Goal: Task Accomplishment & Management: Complete application form

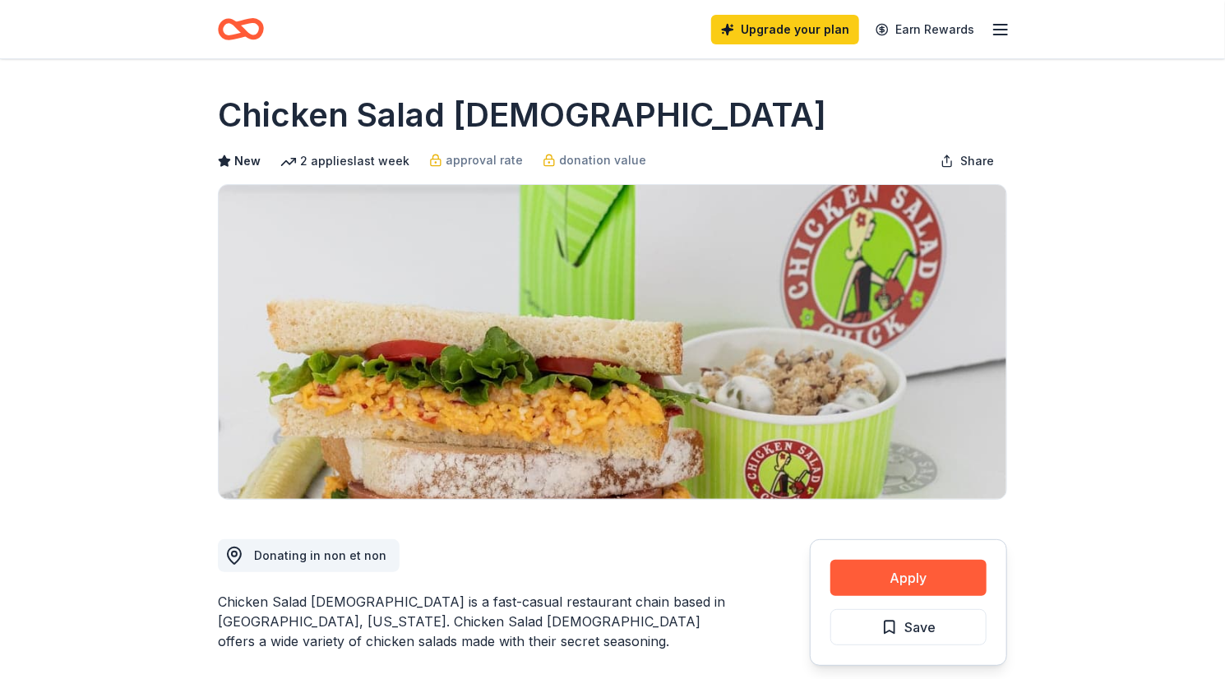
click at [213, 38] on div "Upgrade your plan Earn Rewards" at bounding box center [613, 29] width 842 height 58
click at [223, 37] on icon "Home" at bounding box center [232, 29] width 25 height 16
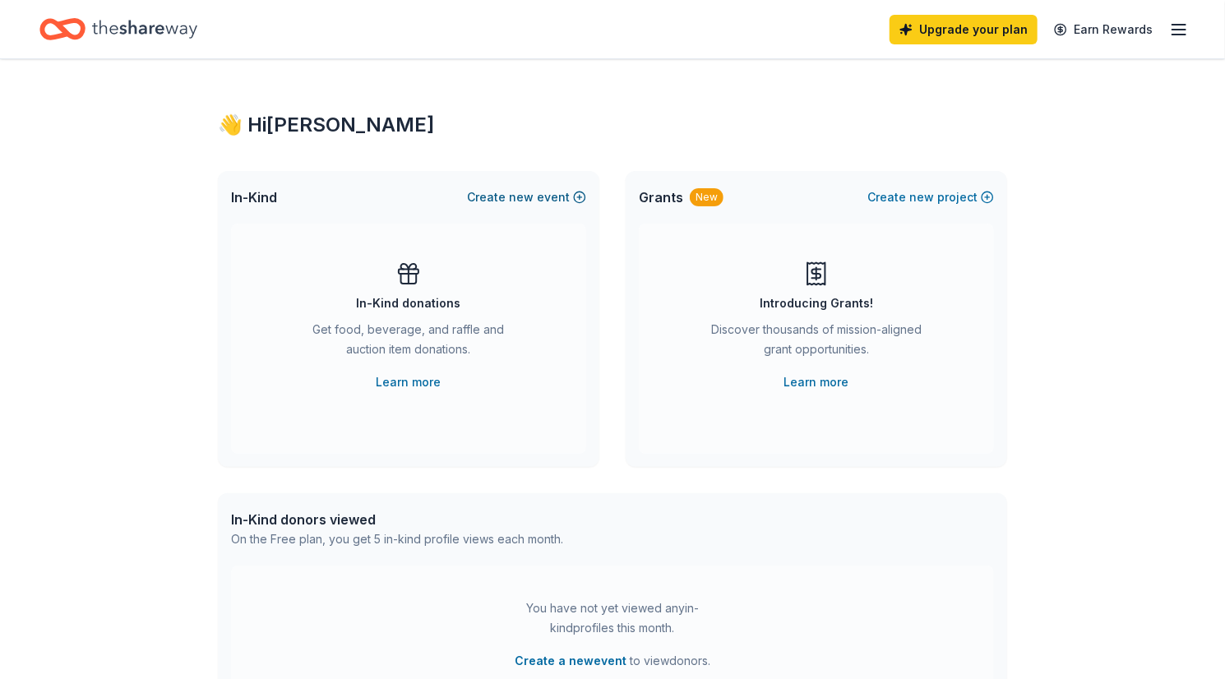
click at [519, 195] on span "new" at bounding box center [521, 197] width 25 height 20
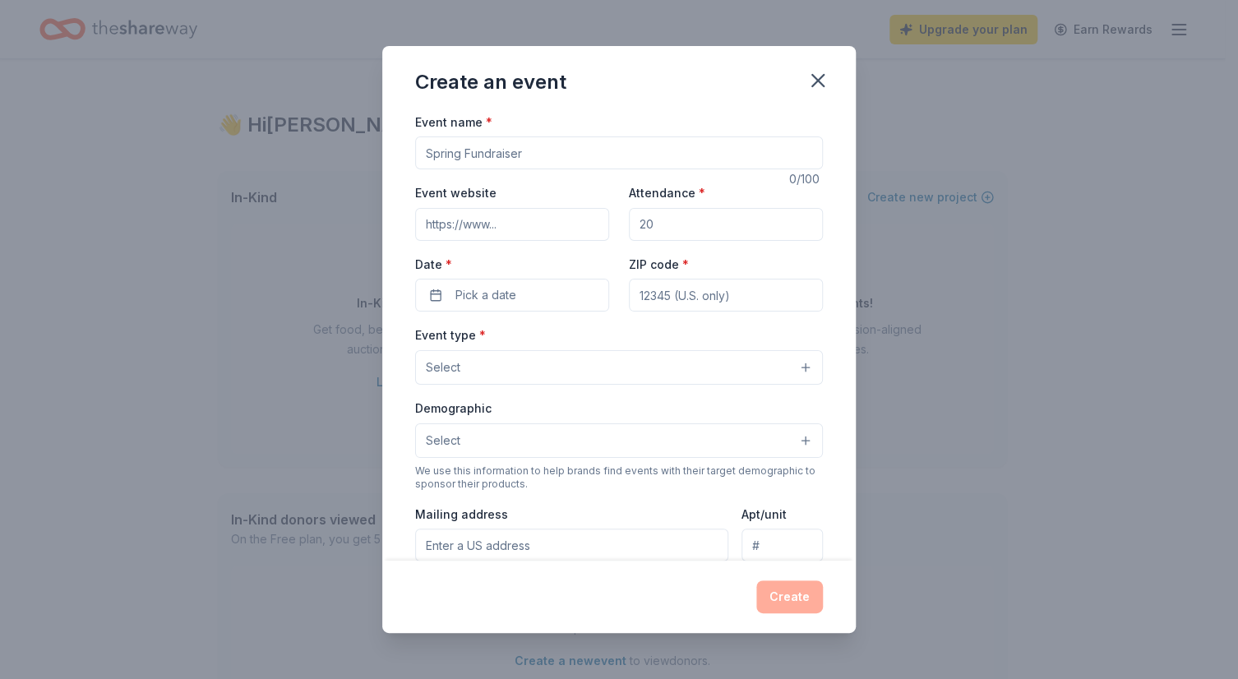
click at [528, 162] on input "Event name *" at bounding box center [619, 152] width 408 height 33
type input "F"
type input "FCCLA Foundation Auction"
click at [450, 228] on input "Event website" at bounding box center [512, 224] width 194 height 33
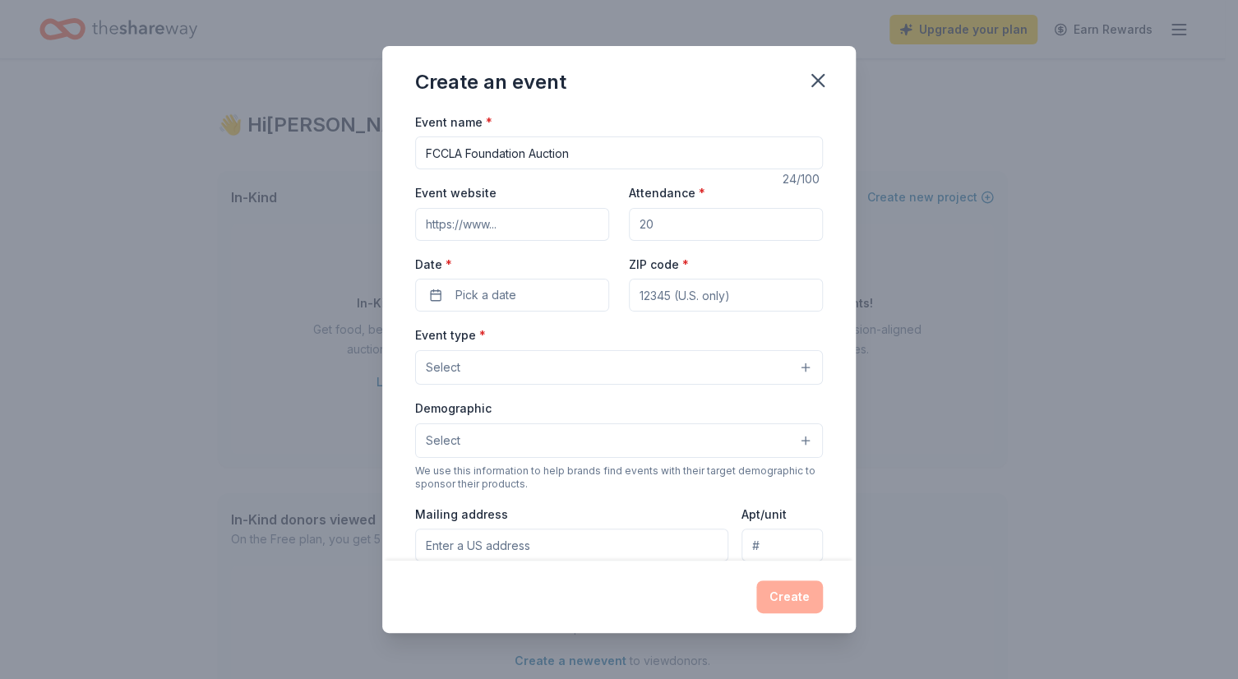
paste input "https://virginiafccla.org/"
click at [450, 228] on input "https://virginiafccla.org/" at bounding box center [512, 224] width 194 height 33
type input "https://virginiafccla.org/"
click at [677, 225] on input "Attendance *" at bounding box center [726, 224] width 194 height 33
type input "1500"
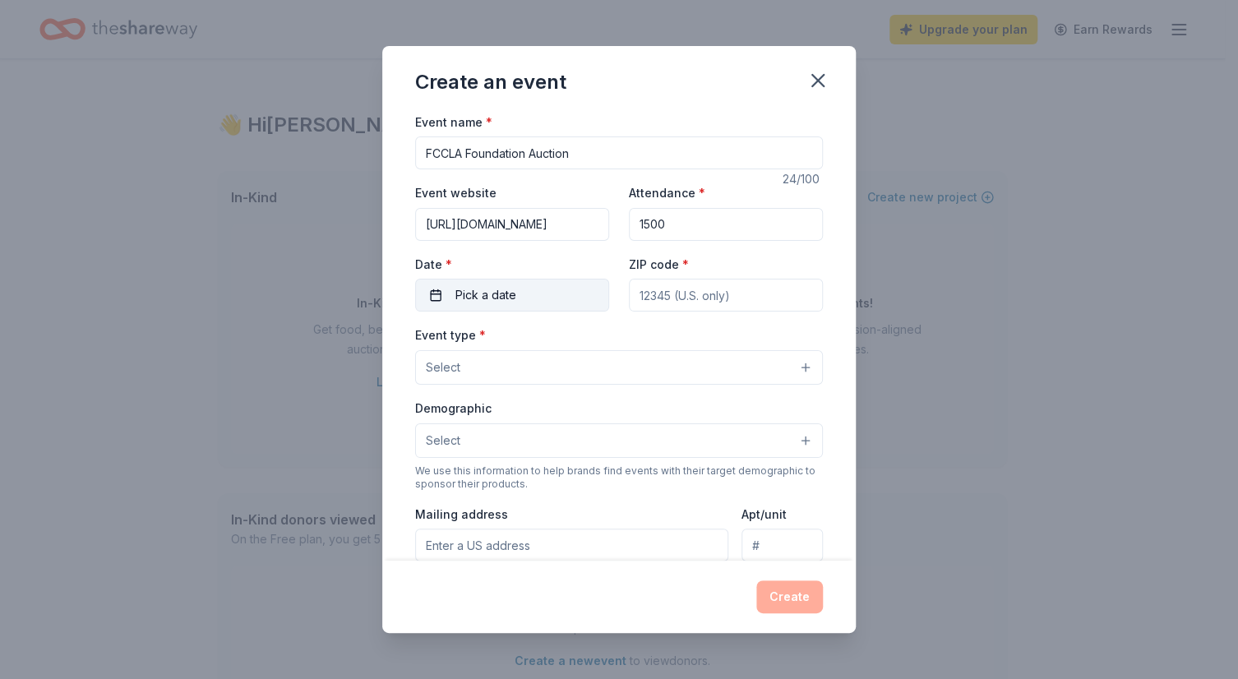
click at [524, 298] on button "Pick a date" at bounding box center [512, 295] width 194 height 33
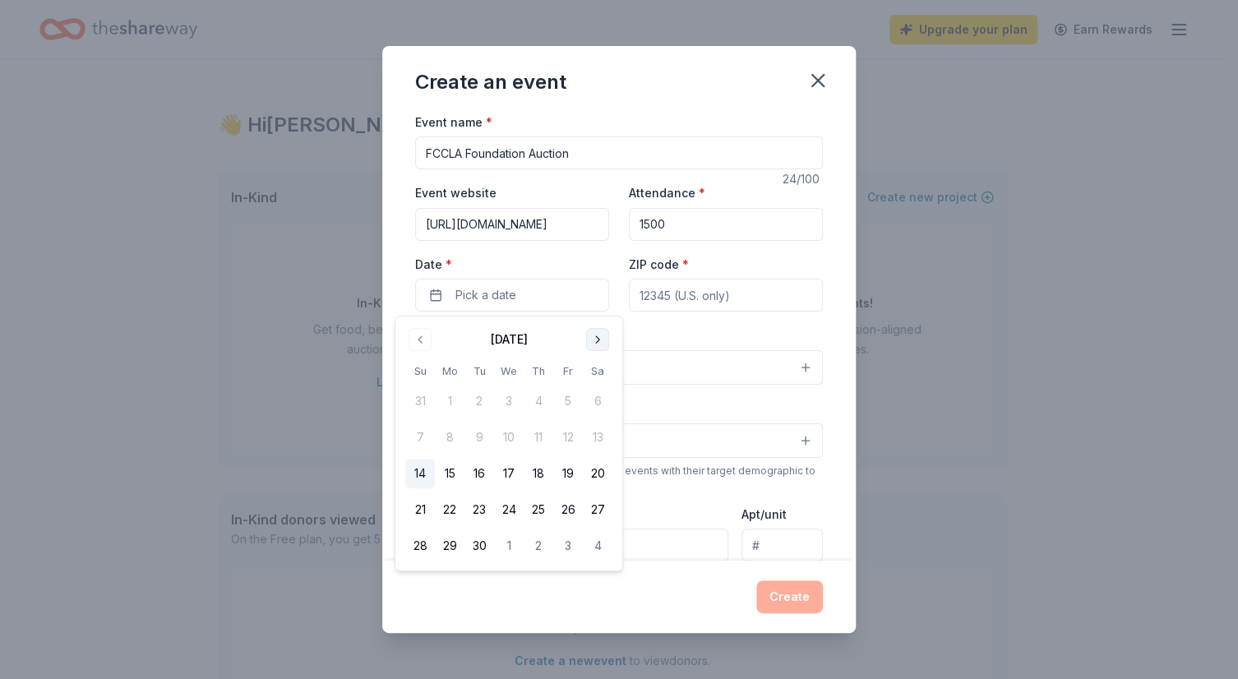
click at [598, 342] on button "Go to next month" at bounding box center [597, 339] width 23 height 23
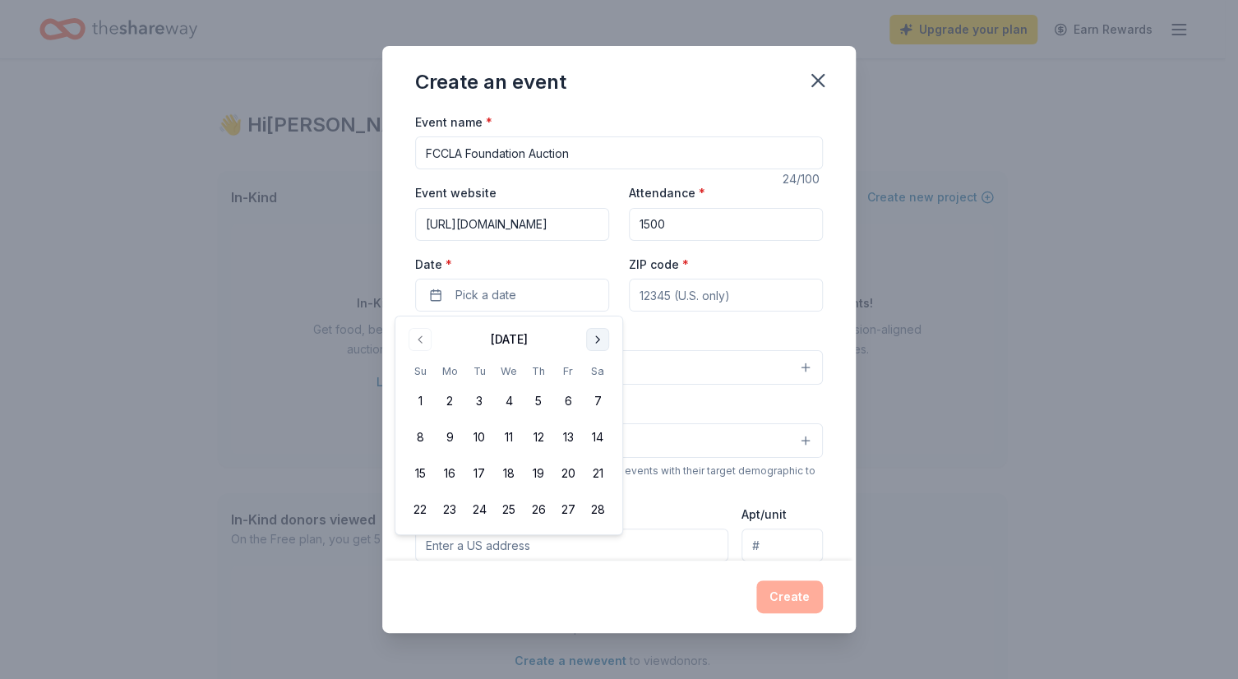
click at [598, 342] on button "Go to next month" at bounding box center [597, 339] width 23 height 23
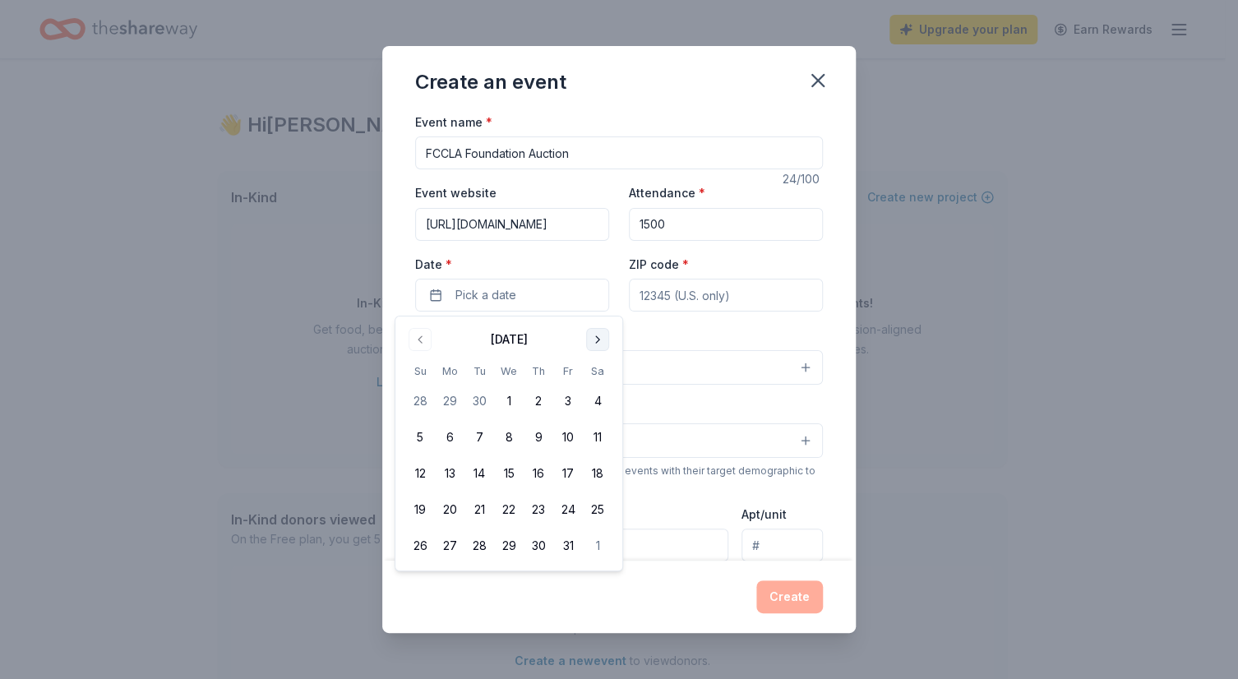
click at [598, 342] on button "Go to next month" at bounding box center [597, 339] width 23 height 23
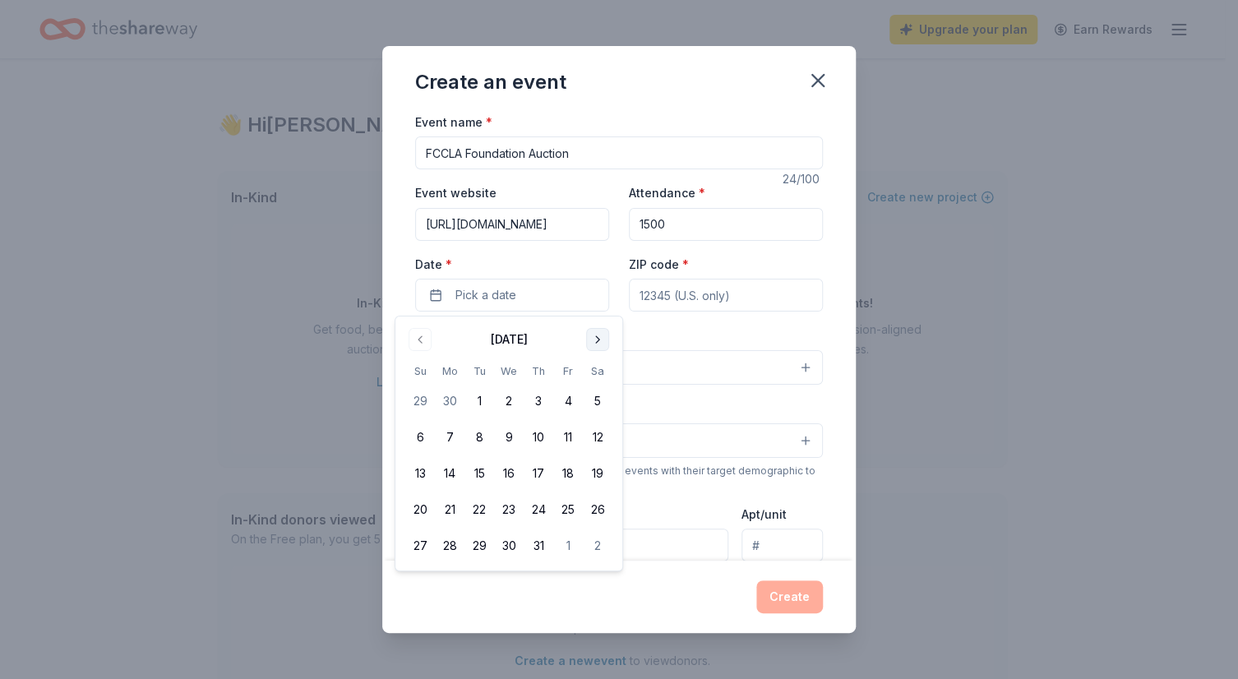
click at [598, 342] on button "Go to next month" at bounding box center [597, 339] width 23 height 23
click at [424, 337] on button "Go to previous month" at bounding box center [420, 339] width 23 height 23
click at [566, 404] on button "1" at bounding box center [568, 401] width 30 height 30
click at [653, 325] on div "Event type * Select" at bounding box center [619, 355] width 408 height 60
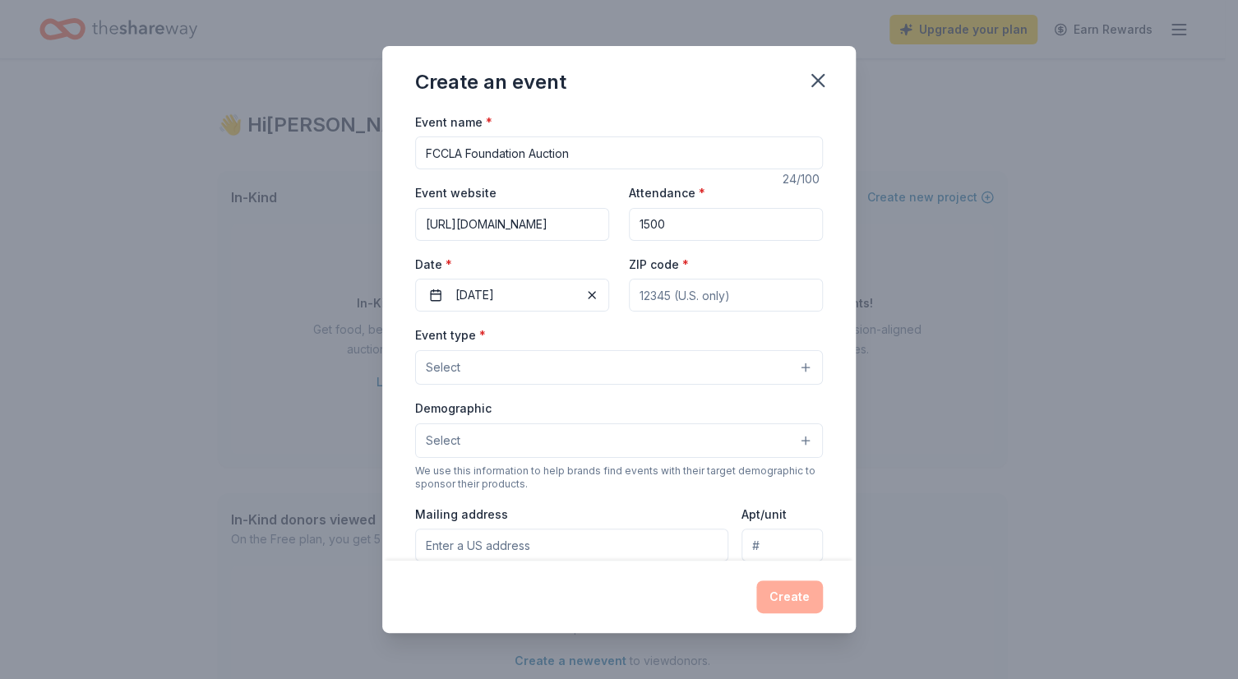
click at [648, 293] on input "ZIP code *" at bounding box center [726, 295] width 194 height 33
type input "22802"
click at [644, 366] on button "Select" at bounding box center [619, 367] width 408 height 35
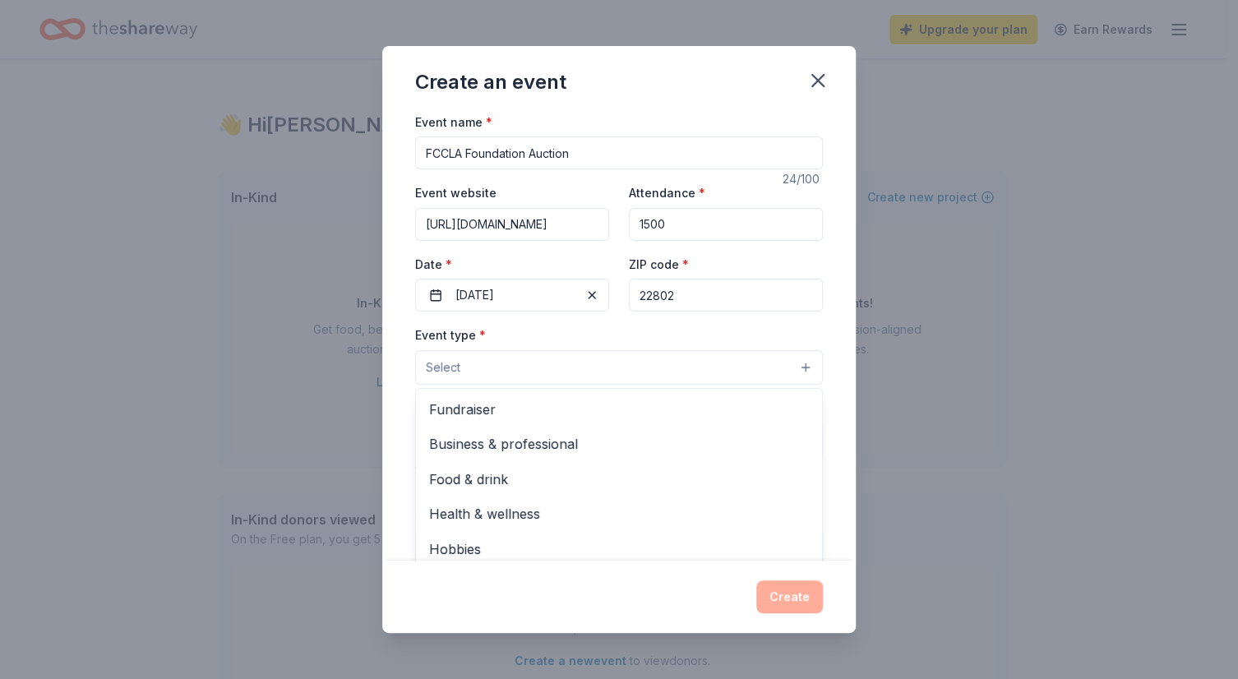
click at [639, 380] on button "Select" at bounding box center [619, 367] width 408 height 35
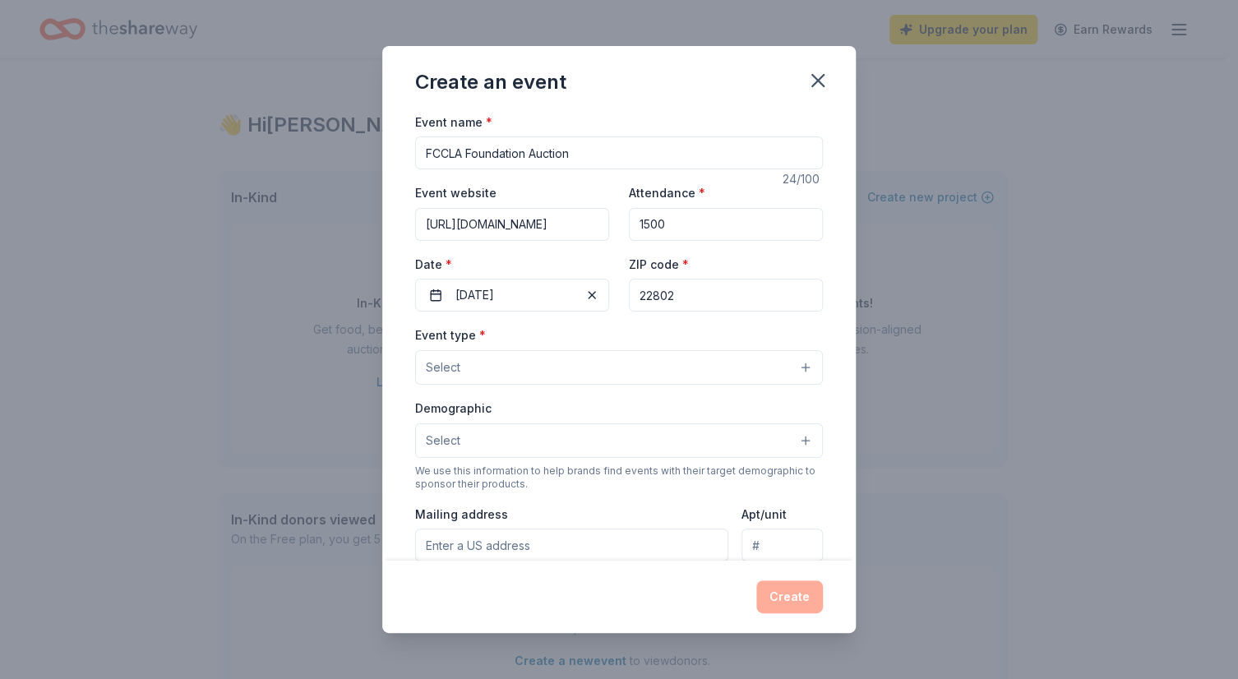
click at [639, 380] on button "Select" at bounding box center [619, 367] width 408 height 35
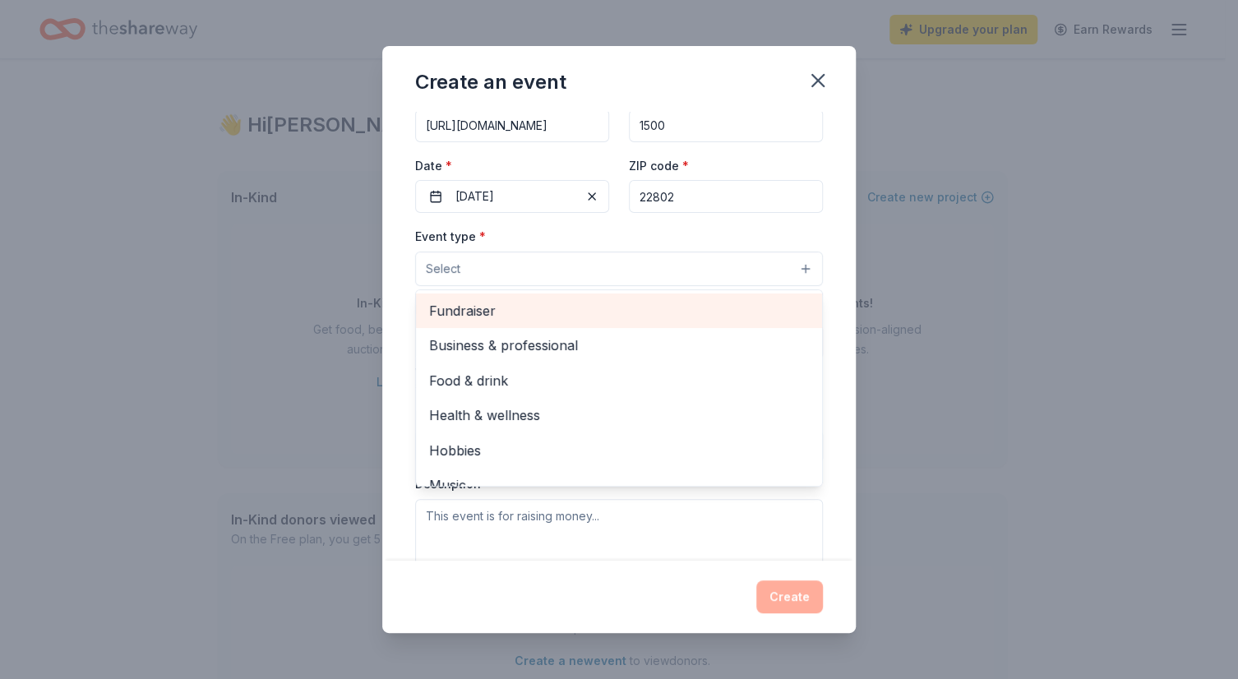
click at [676, 321] on span "Fundraiser" at bounding box center [619, 310] width 380 height 21
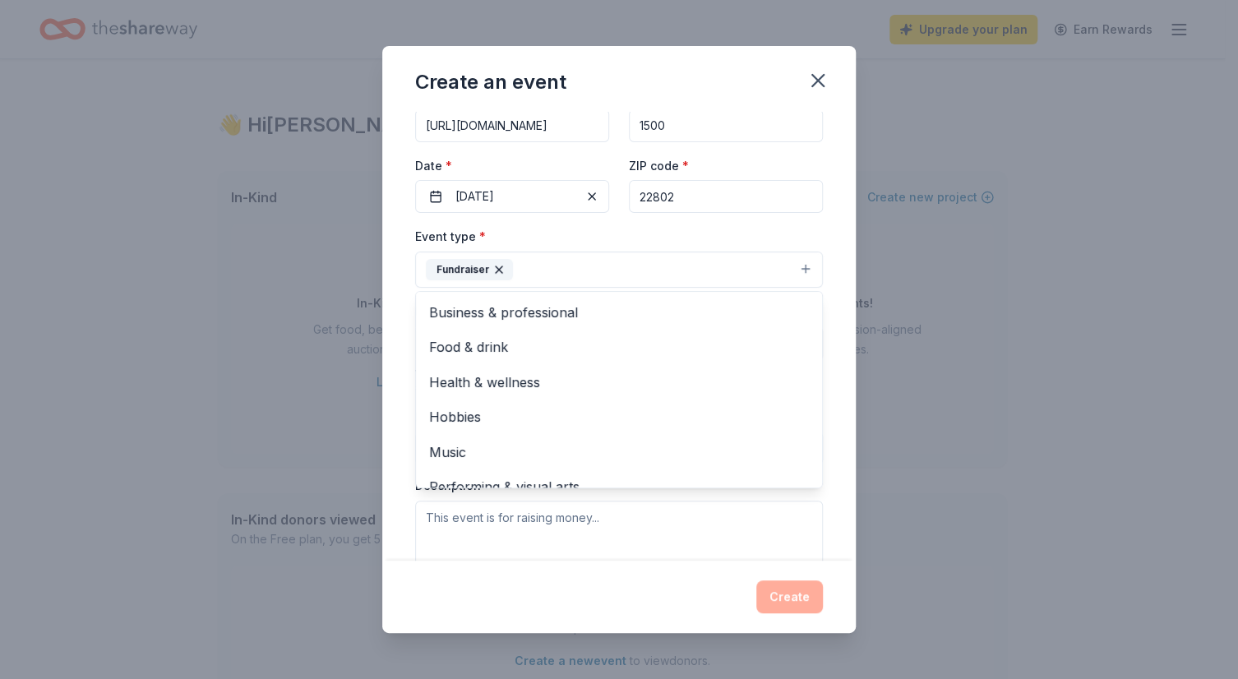
click at [549, 599] on div "Create an event Event name * FCCLA Foundation Auction 24 /100 Event website htt…" at bounding box center [618, 340] width 473 height 588
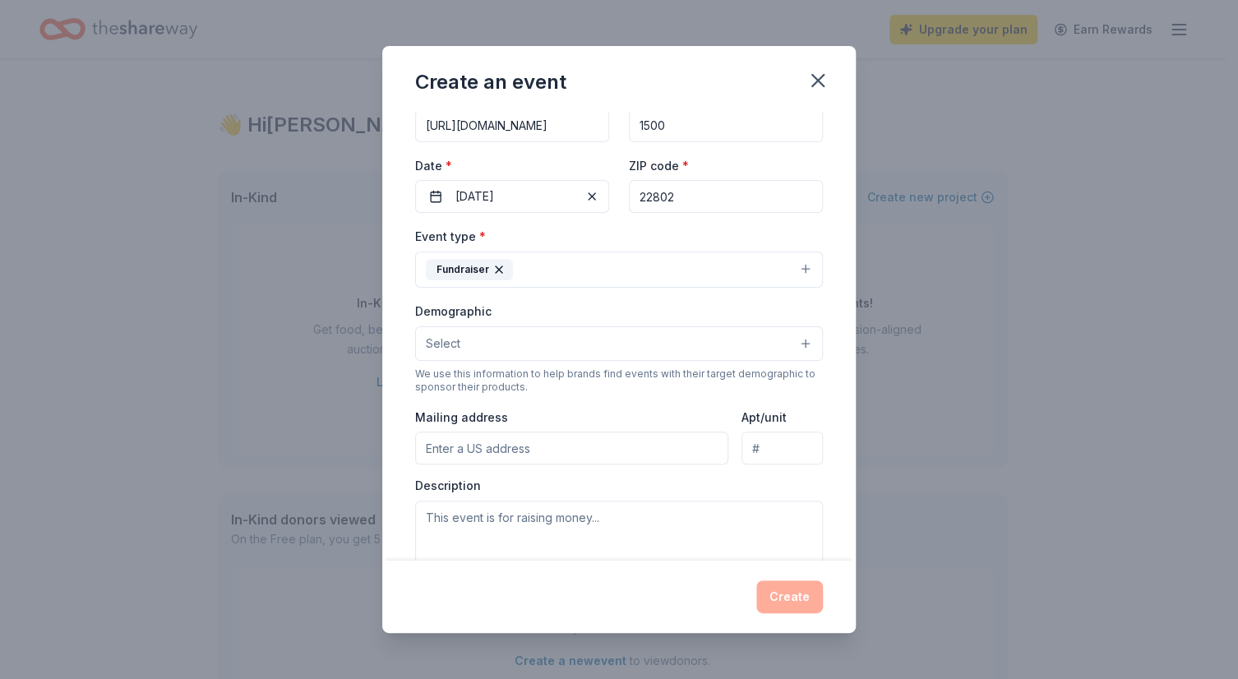
click at [542, 447] on input "Mailing address" at bounding box center [571, 448] width 313 height 33
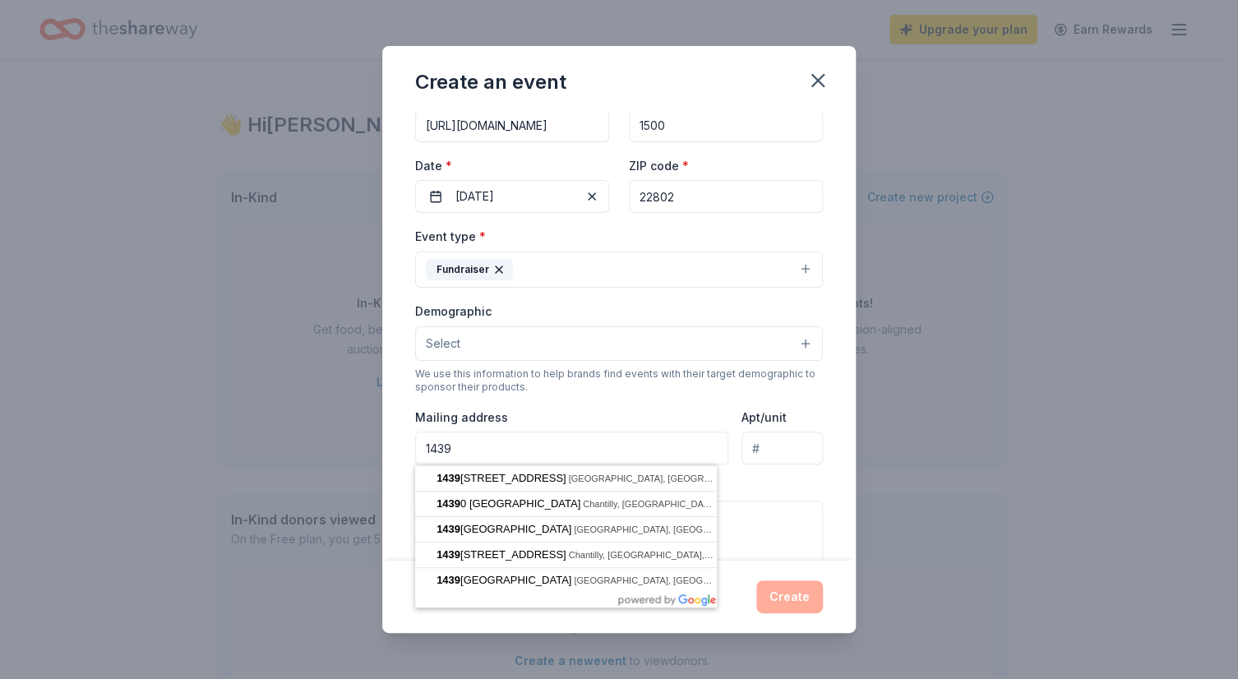
click at [542, 447] on input "1439" at bounding box center [571, 448] width 313 height 33
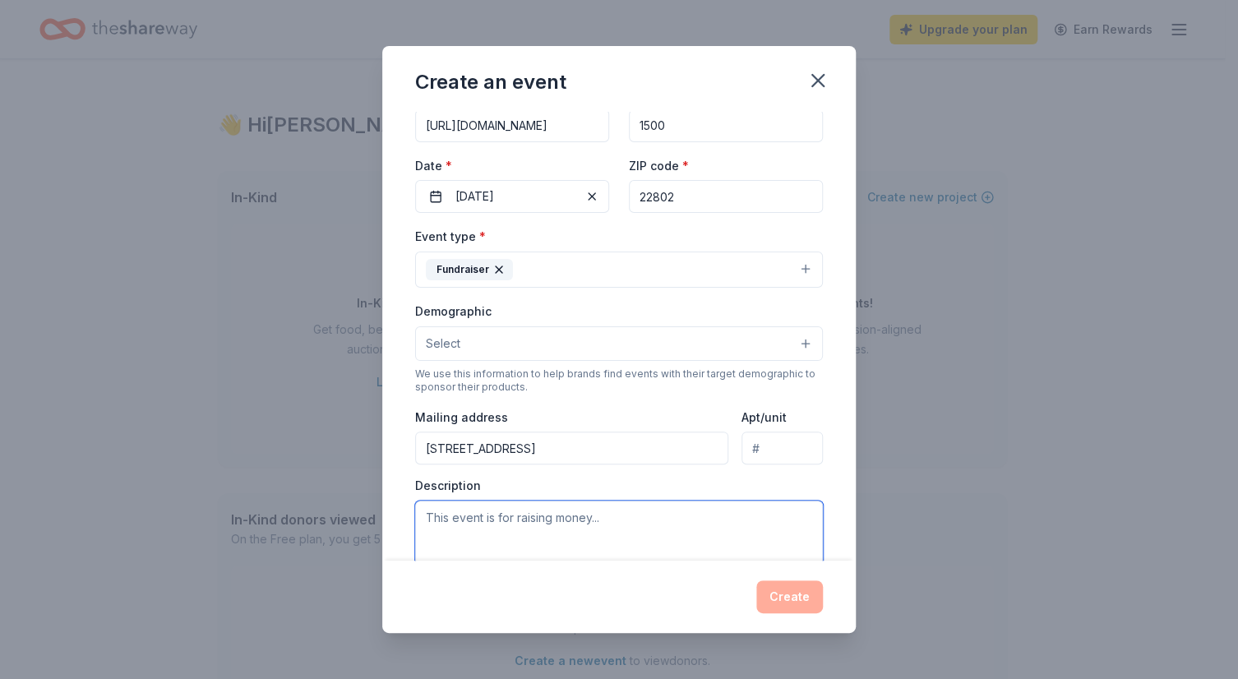
type input "1439 U.S. 340, Shenandoah, VA, 22849"
type textarea "Virginia Association of Family, Career and Community Leaders of America Leaders…"
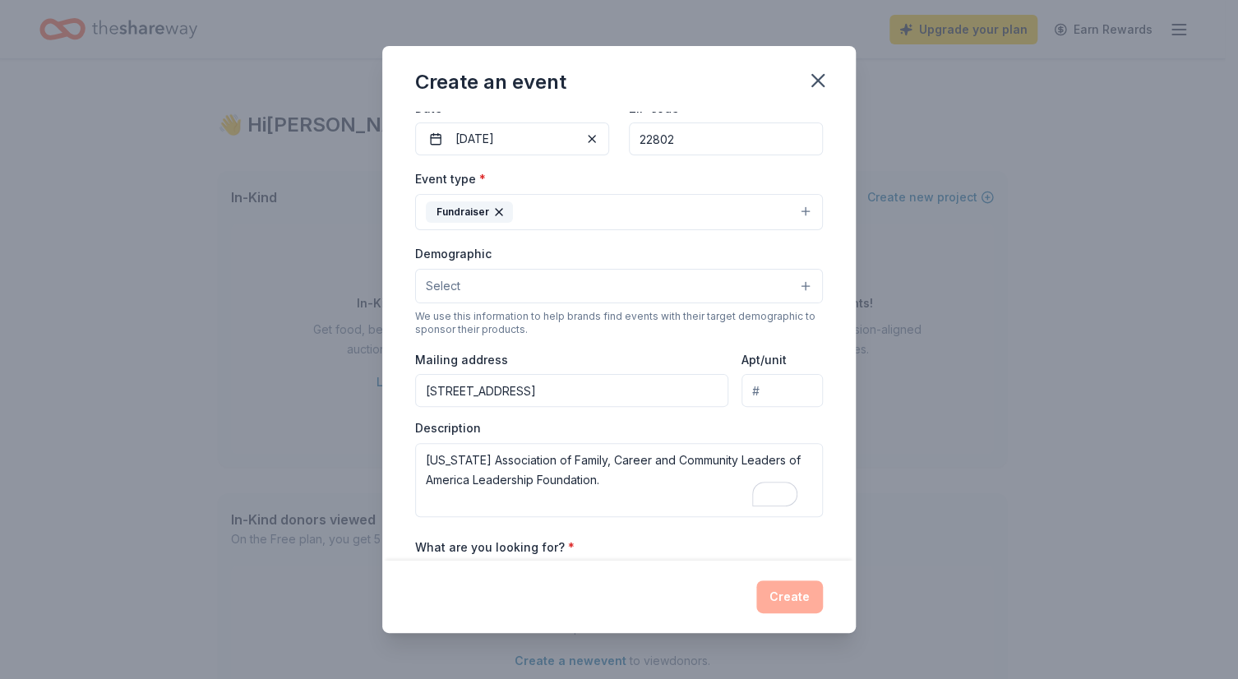
scroll to position [164, 0]
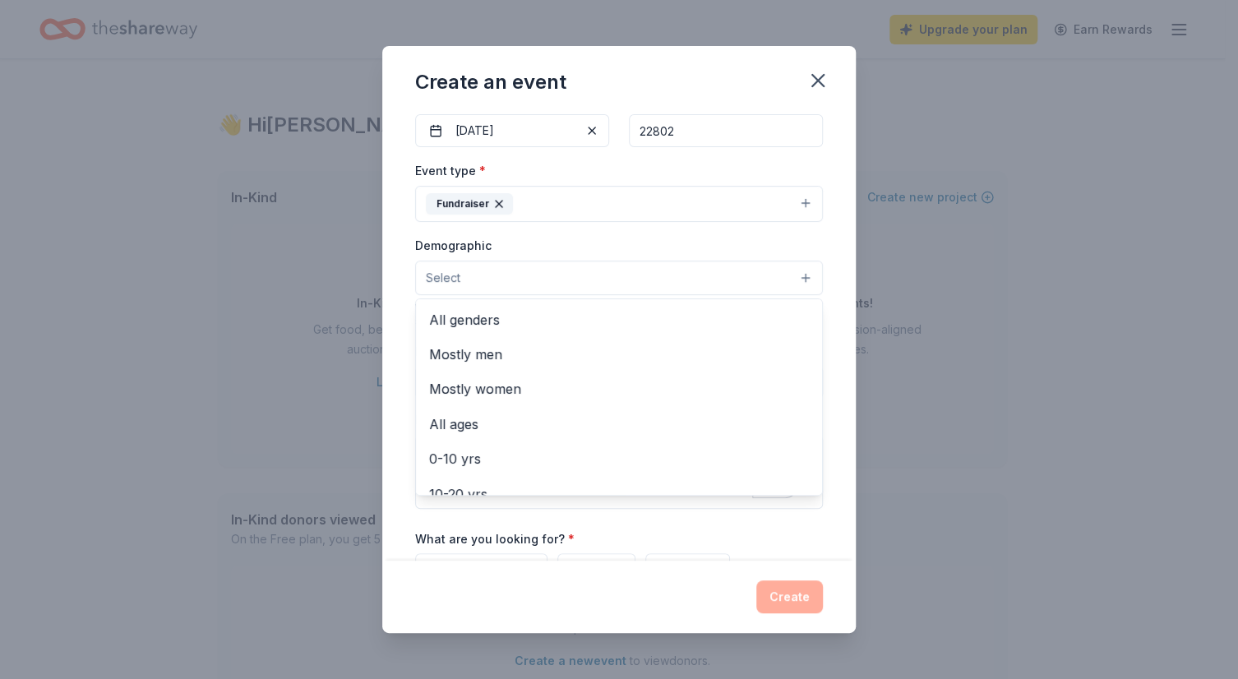
click at [743, 273] on button "Select" at bounding box center [619, 278] width 408 height 35
click at [651, 313] on span "All genders" at bounding box center [619, 319] width 380 height 21
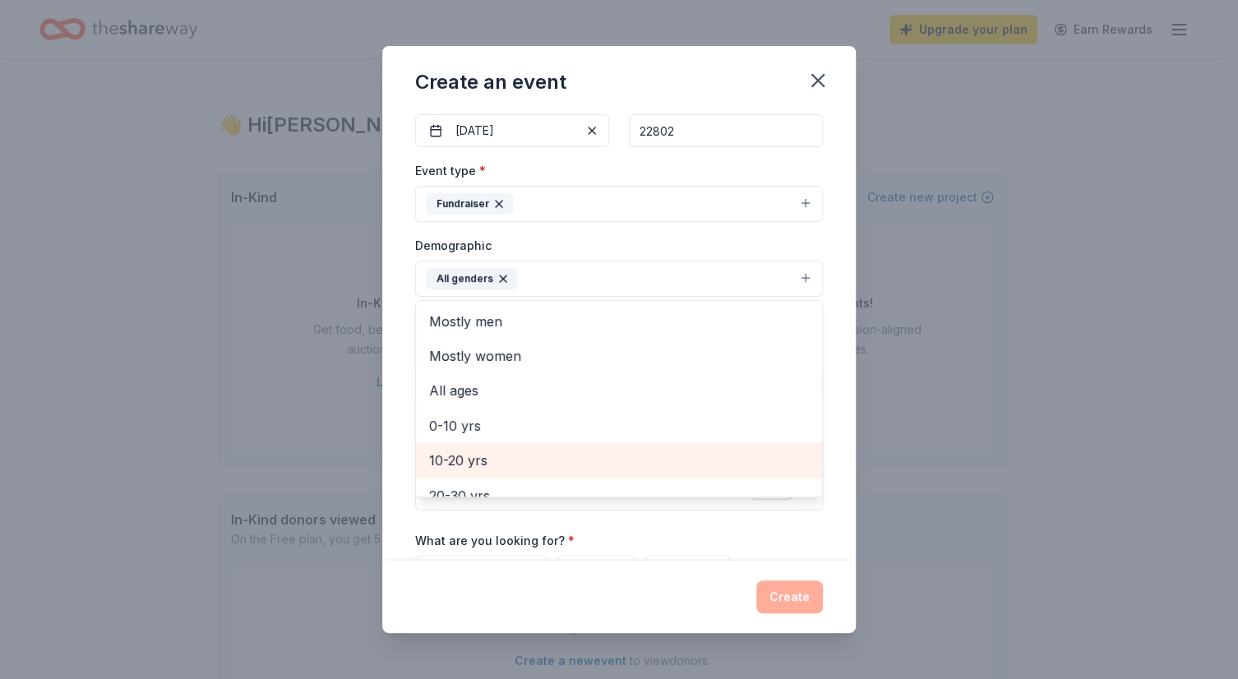
click at [725, 458] on span "10-20 yrs" at bounding box center [619, 460] width 380 height 21
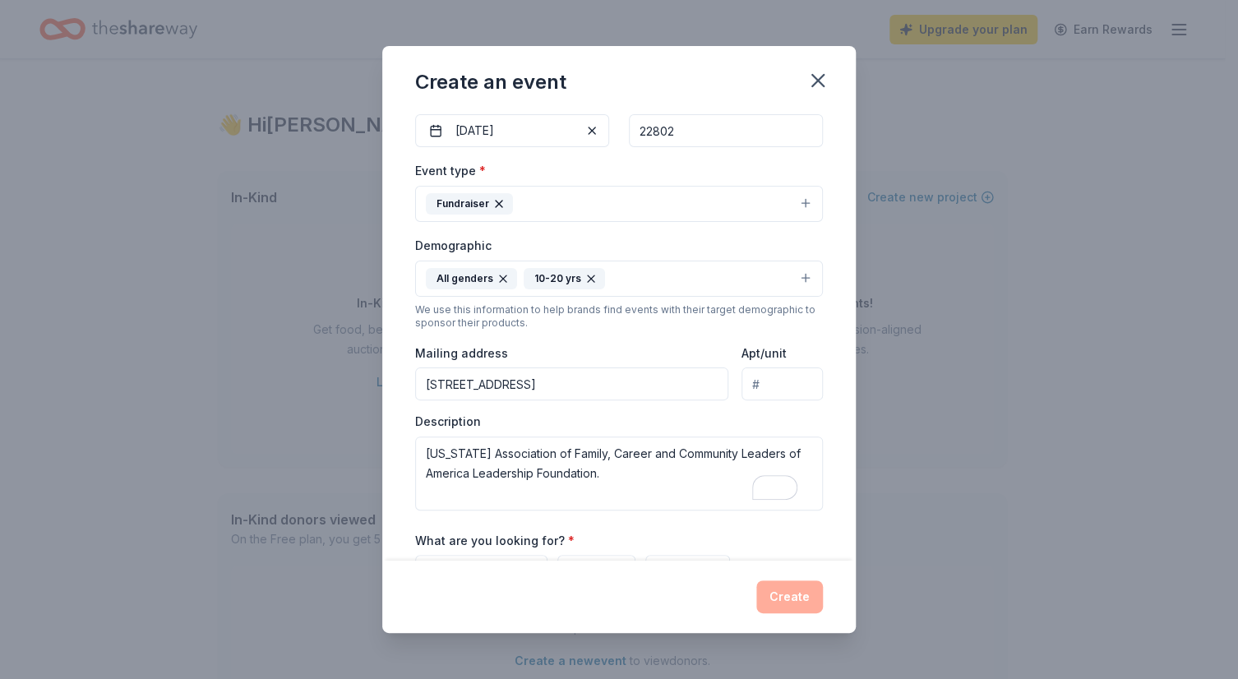
click at [589, 279] on icon "button" at bounding box center [591, 278] width 7 height 7
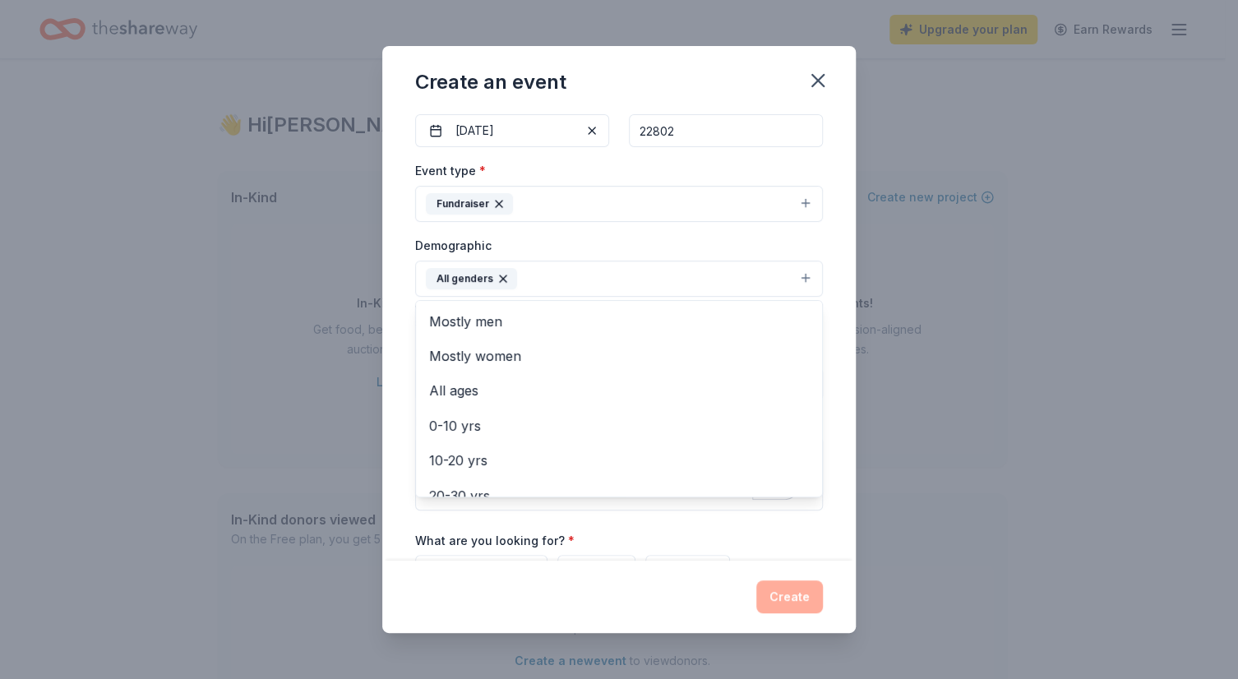
click at [589, 279] on button "All genders" at bounding box center [619, 279] width 408 height 36
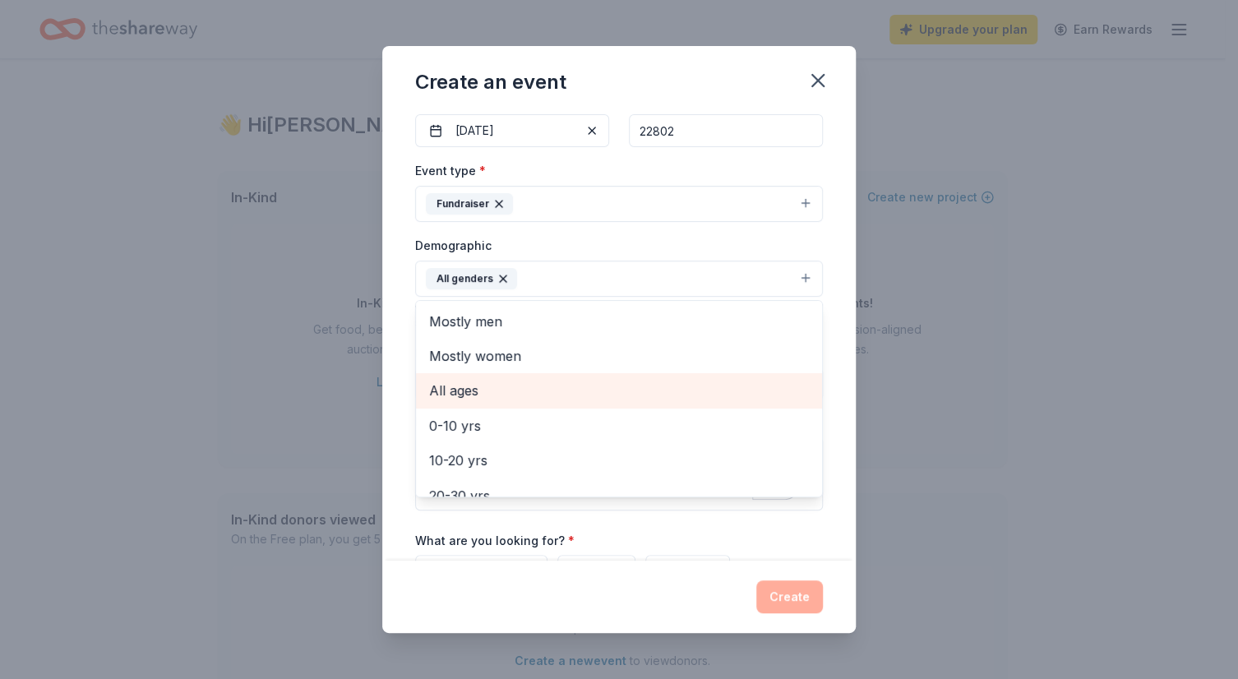
click at [544, 390] on span "All ages" at bounding box center [619, 390] width 380 height 21
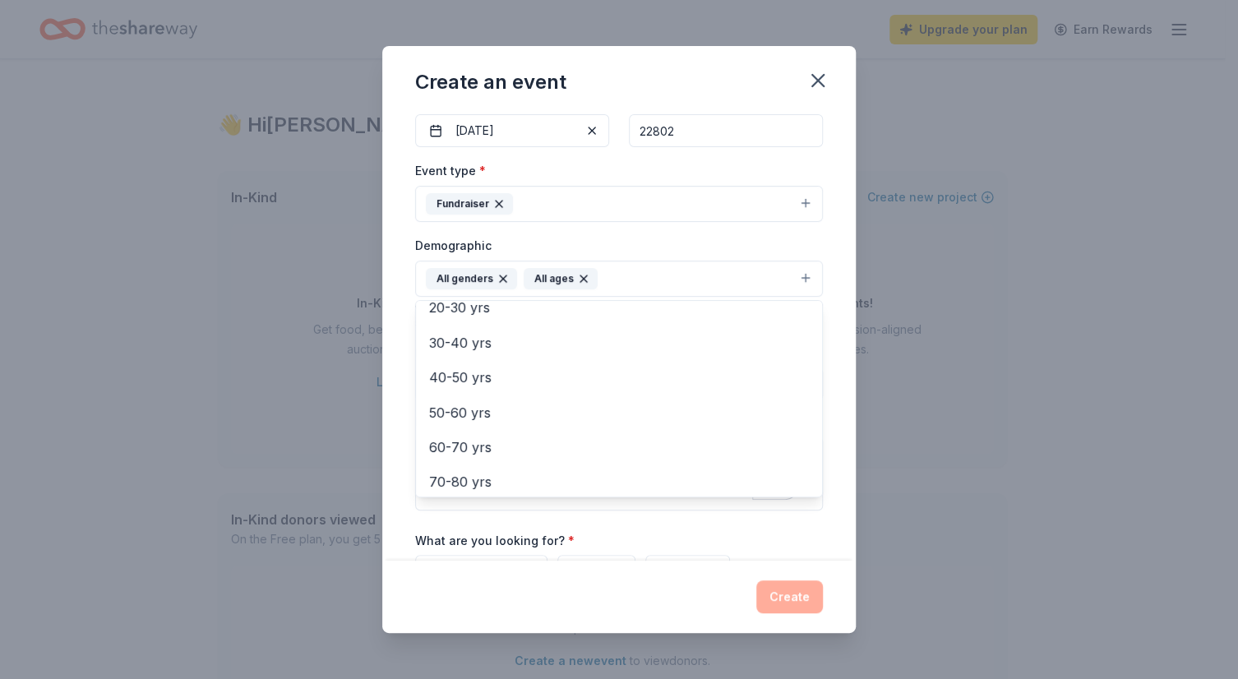
scroll to position [194, 0]
click at [918, 445] on div "Create an event Event name * FCCLA Foundation Auction 24 /100 Event website htt…" at bounding box center [619, 339] width 1238 height 679
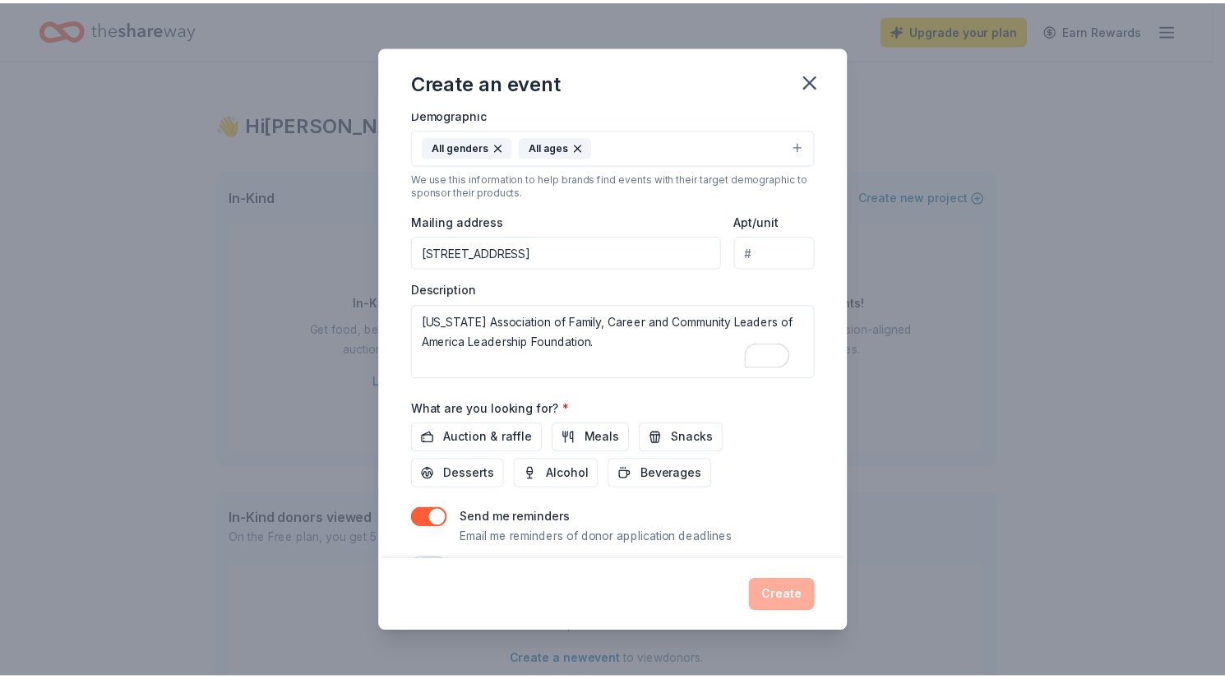
scroll to position [339, 0]
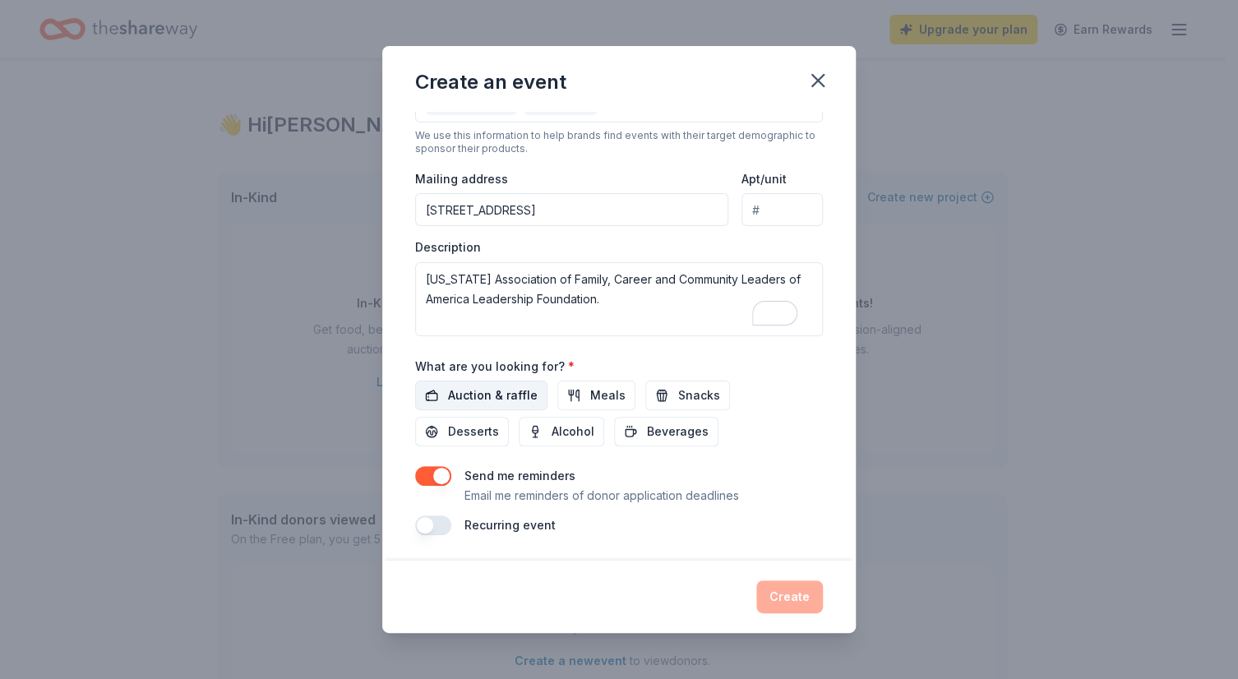
click at [483, 395] on span "Auction & raffle" at bounding box center [493, 395] width 90 height 20
click at [793, 596] on button "Create" at bounding box center [789, 596] width 67 height 33
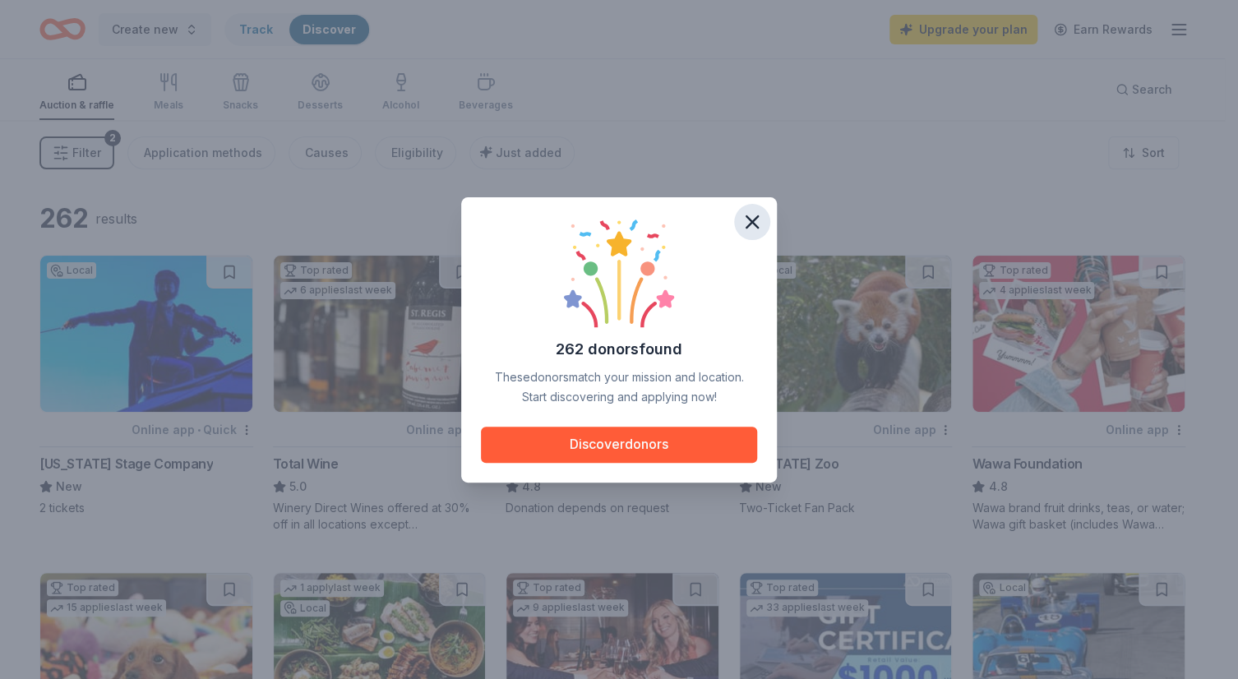
click at [755, 218] on icon "button" at bounding box center [752, 222] width 12 height 12
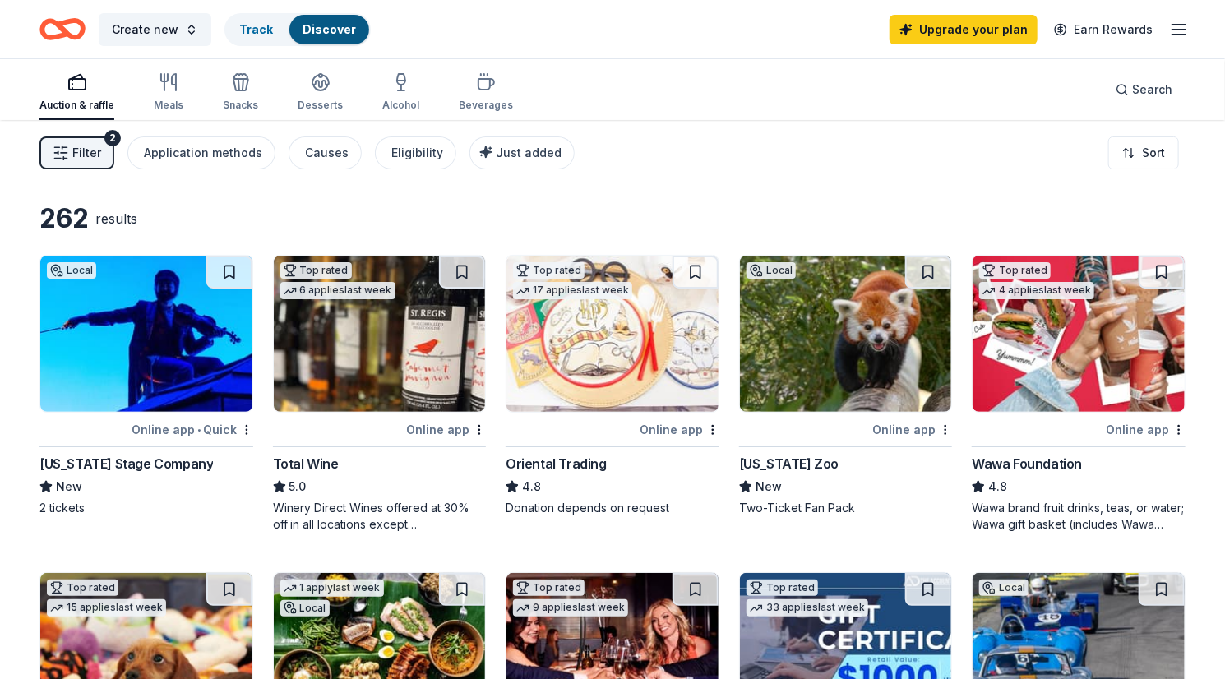
click at [150, 461] on div "[US_STATE] Stage Company" at bounding box center [125, 464] width 173 height 20
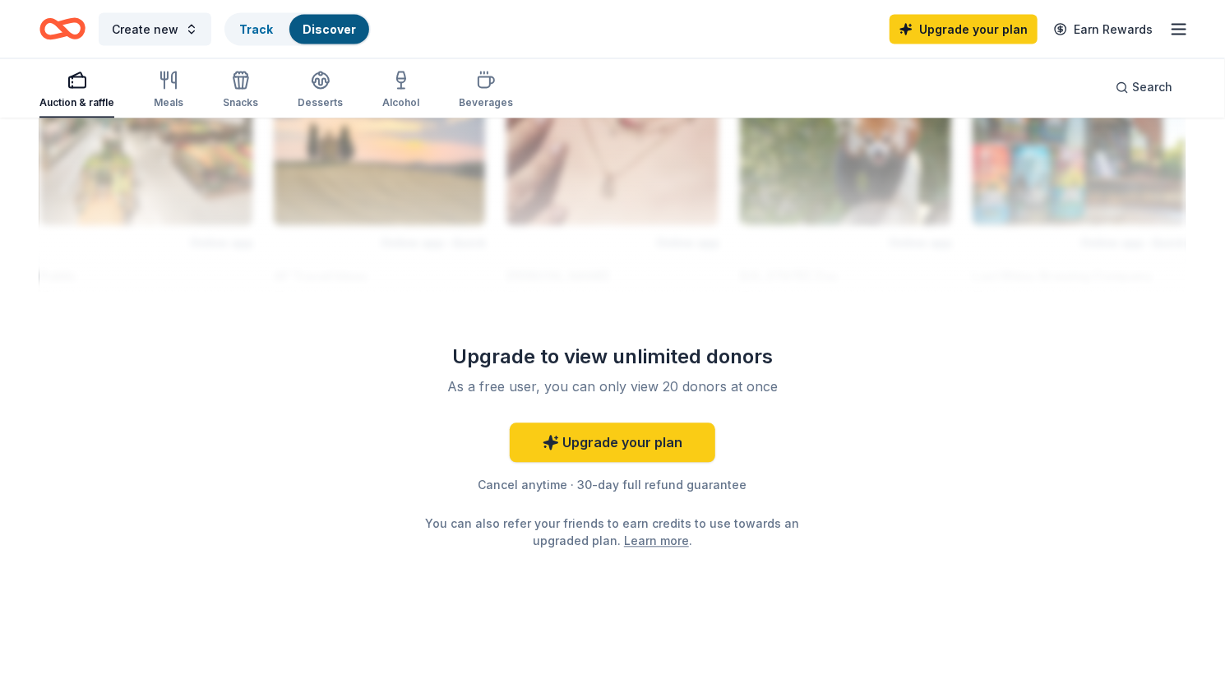
scroll to position [1503, 0]
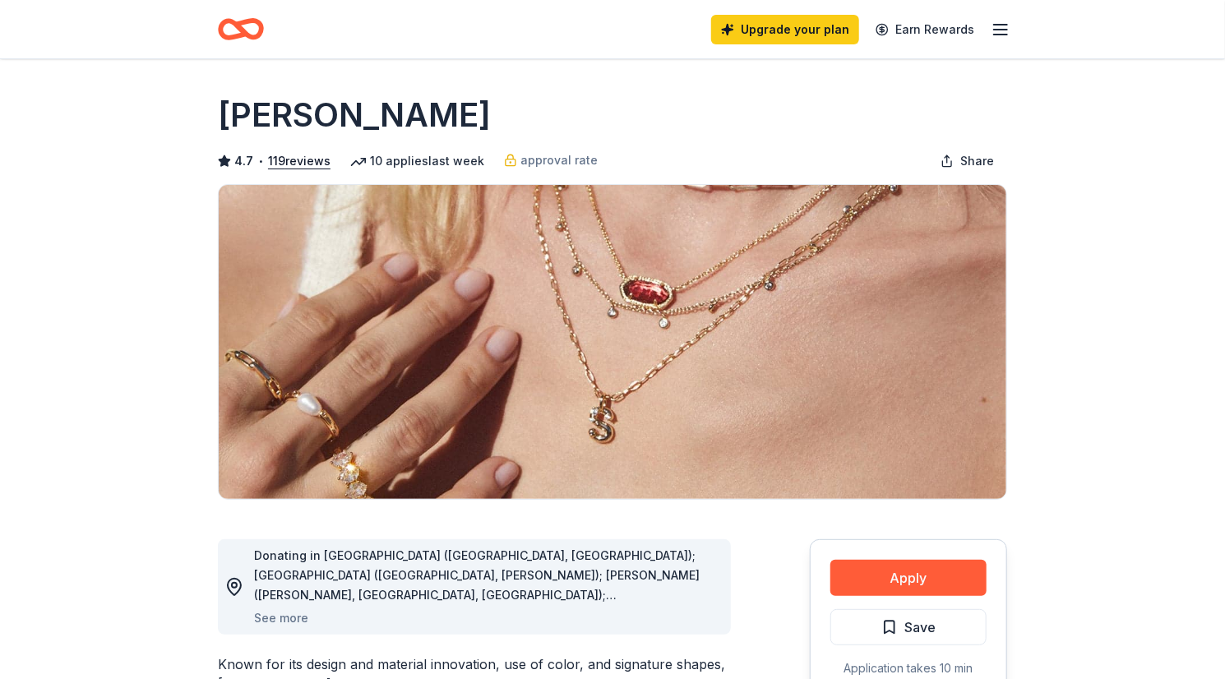
click at [1006, 32] on icon "button" at bounding box center [1000, 30] width 20 height 20
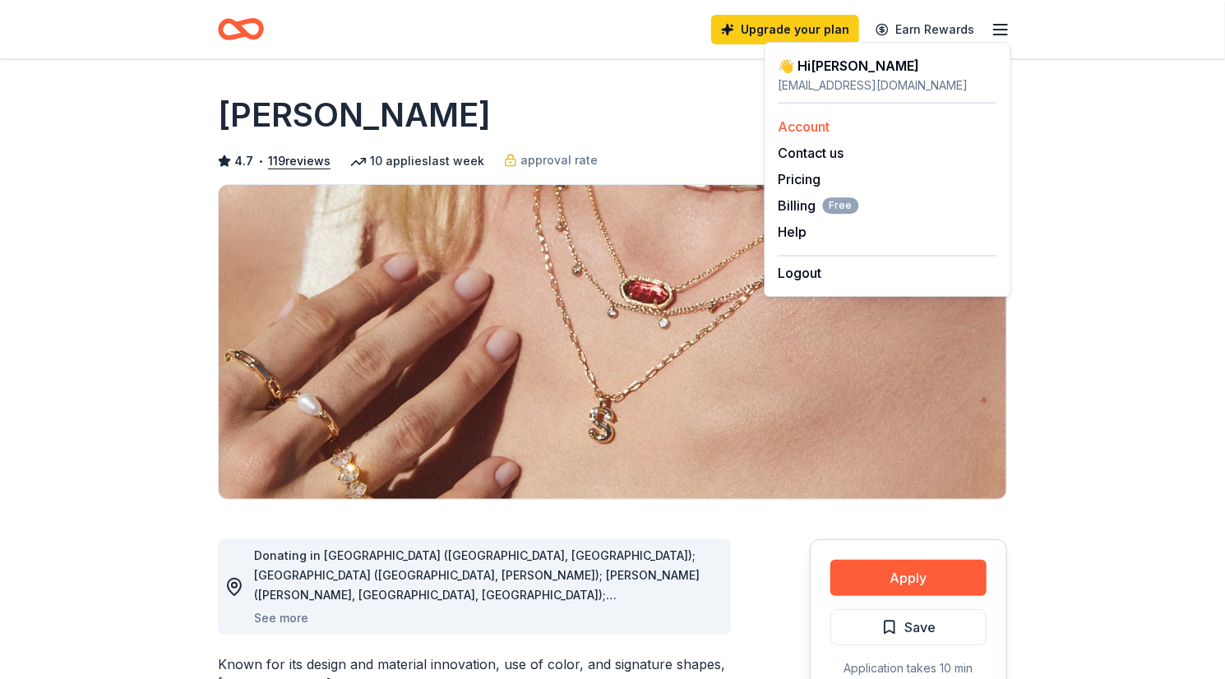
click at [812, 128] on link "Account" at bounding box center [804, 126] width 52 height 16
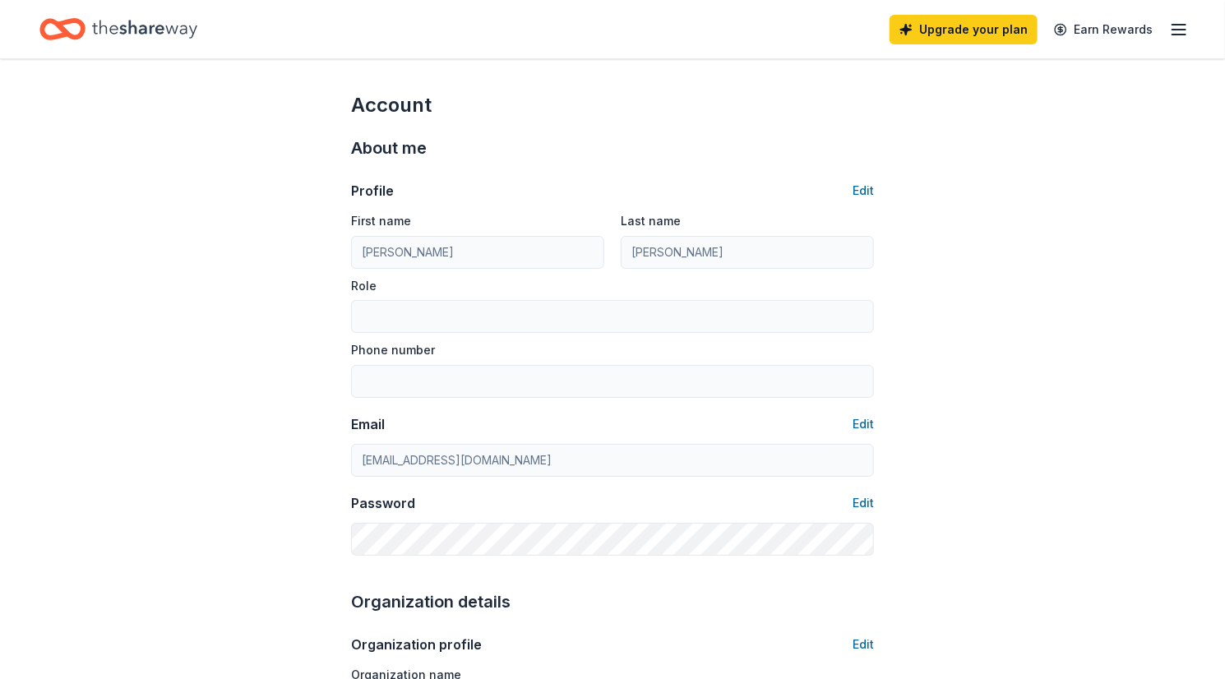
click at [1185, 25] on icon "button" at bounding box center [1179, 30] width 20 height 20
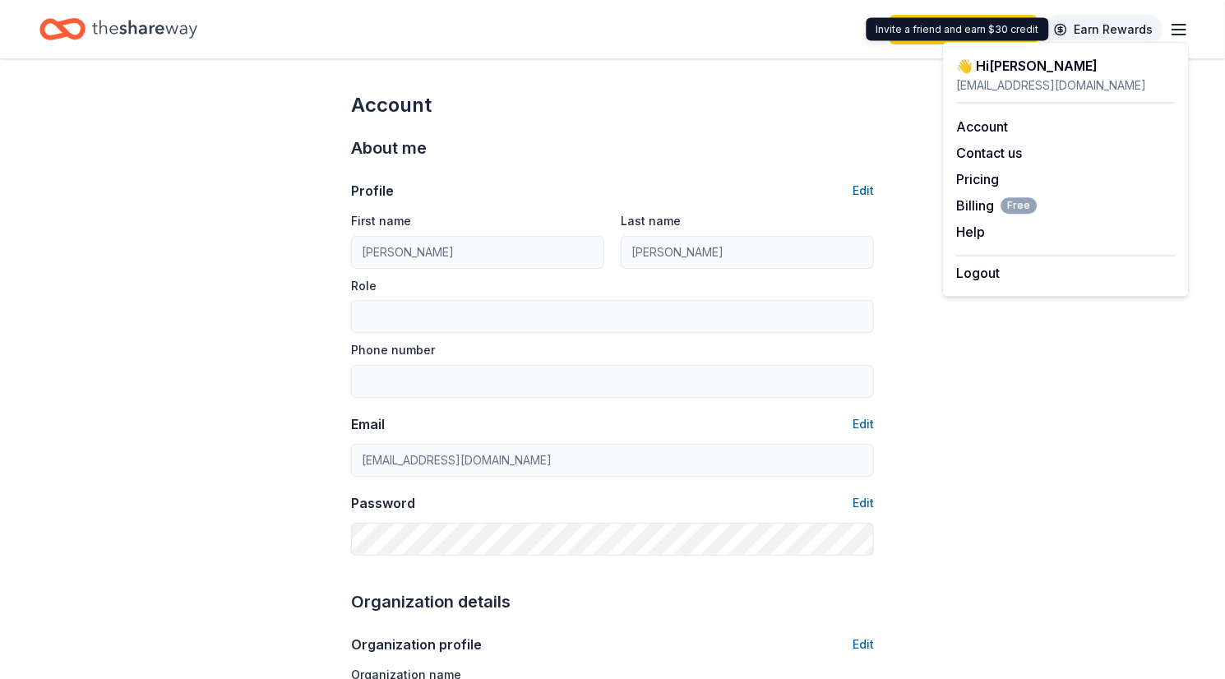
click at [1111, 30] on link "Earn Rewards" at bounding box center [1103, 30] width 118 height 30
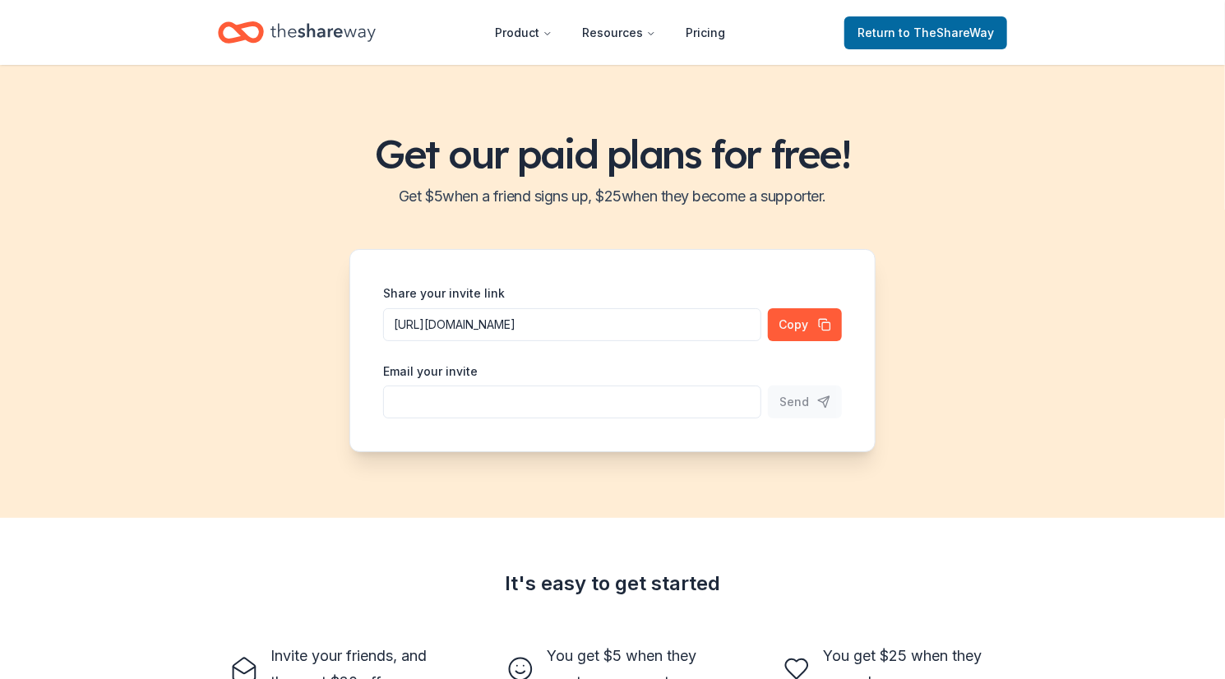
click at [279, 30] on icon "Home" at bounding box center [322, 33] width 105 height 34
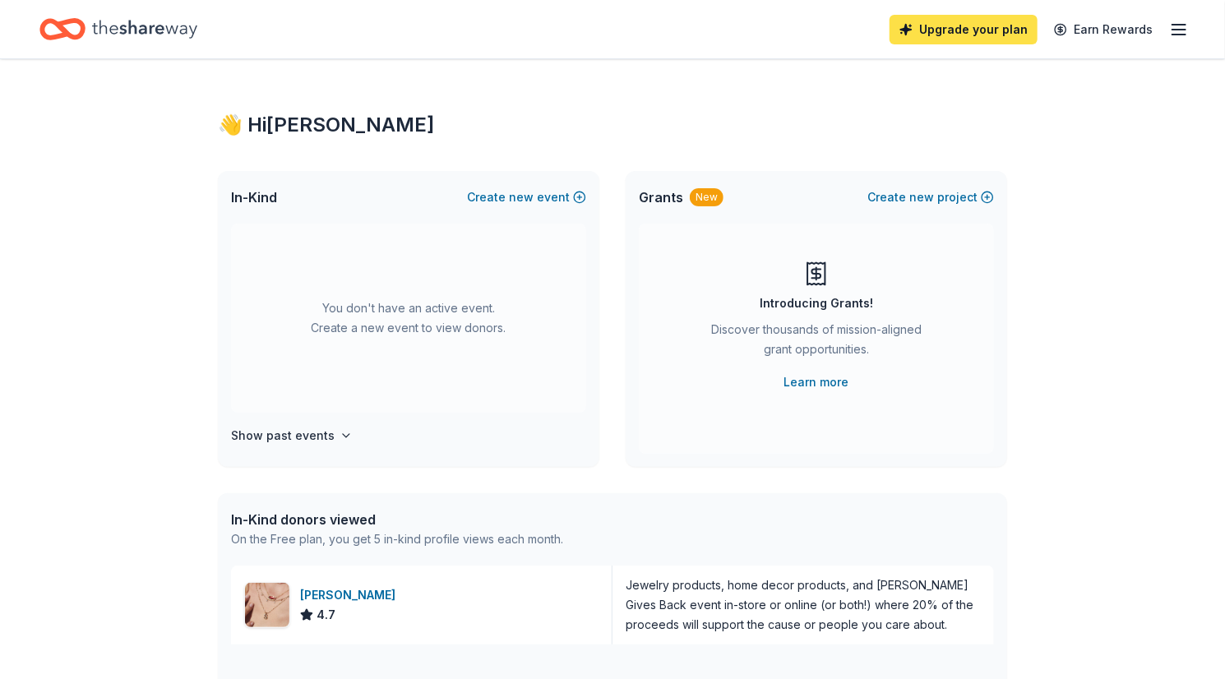
click at [978, 37] on link "Upgrade your plan" at bounding box center [963, 30] width 148 height 30
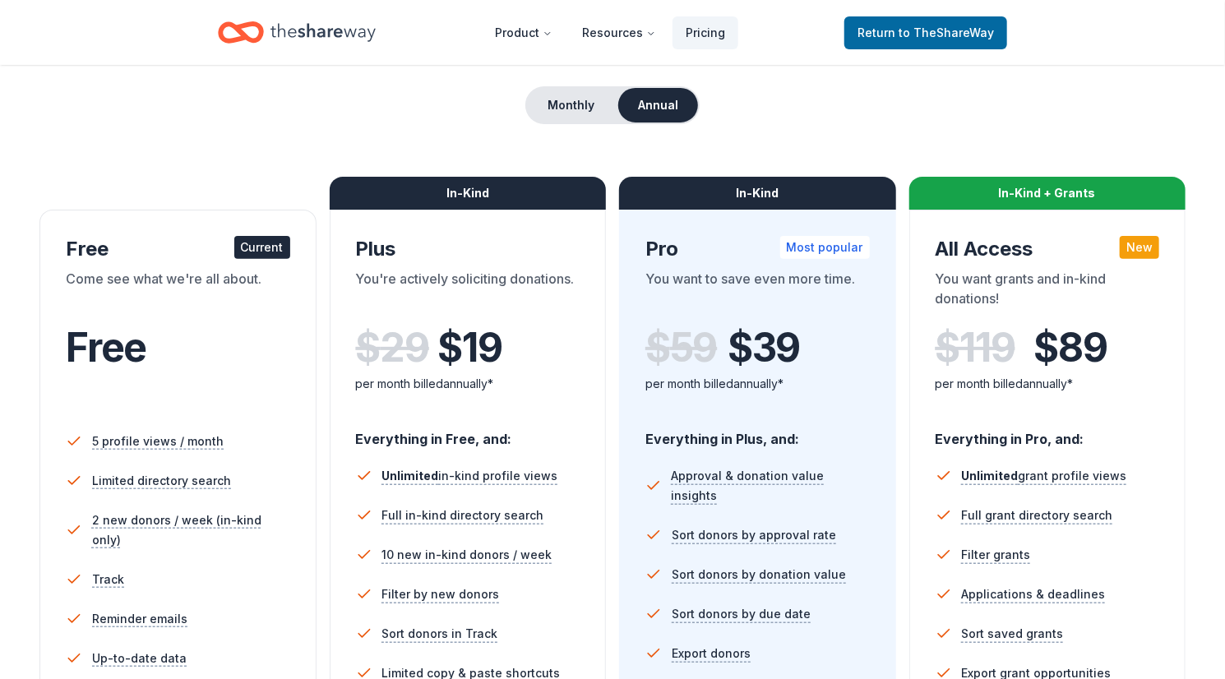
scroll to position [175, 0]
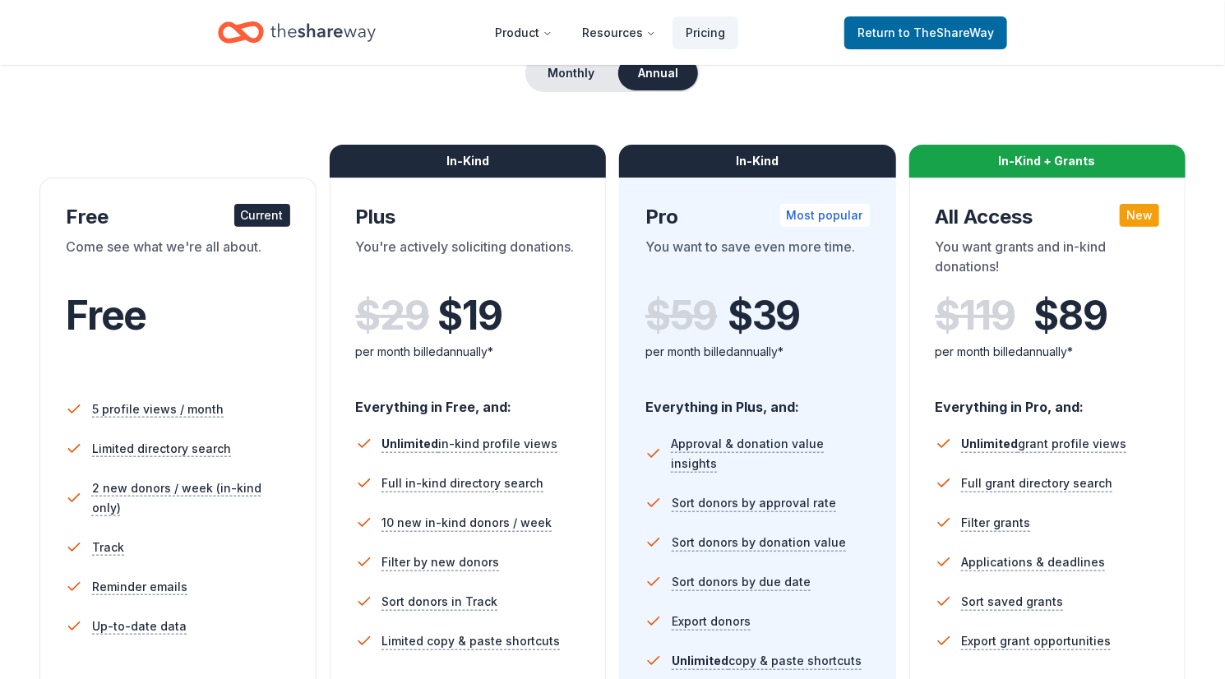
click at [319, 31] on icon "Home" at bounding box center [322, 33] width 105 height 34
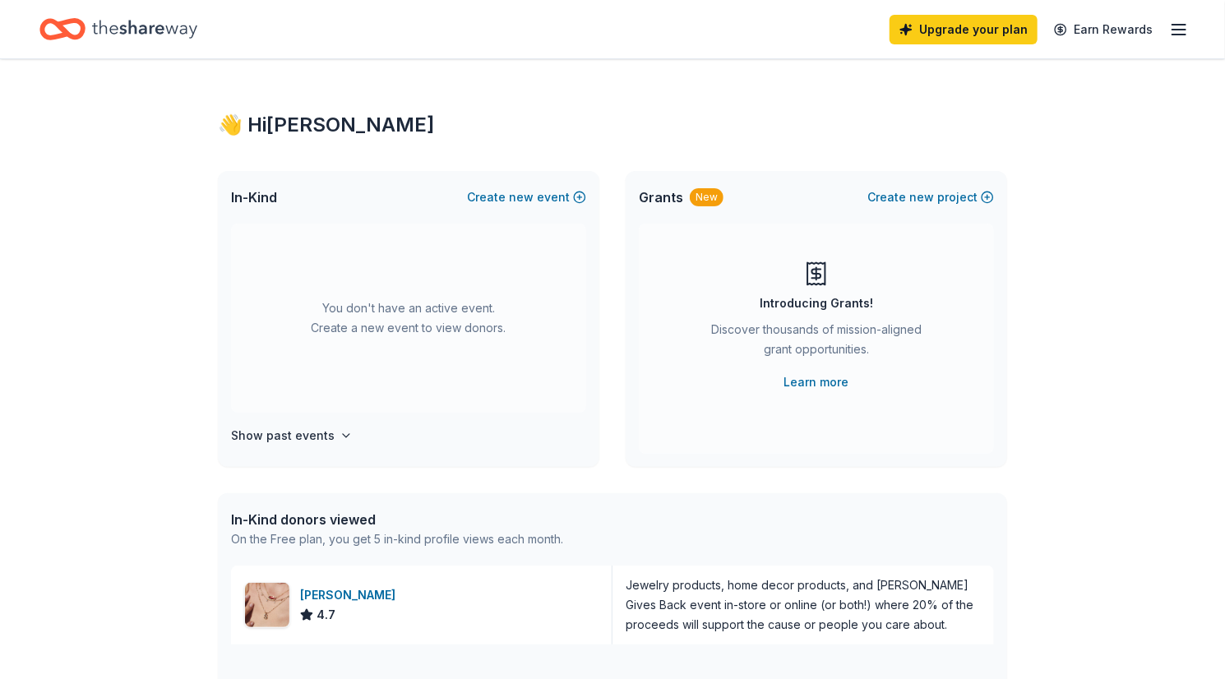
scroll to position [593, 0]
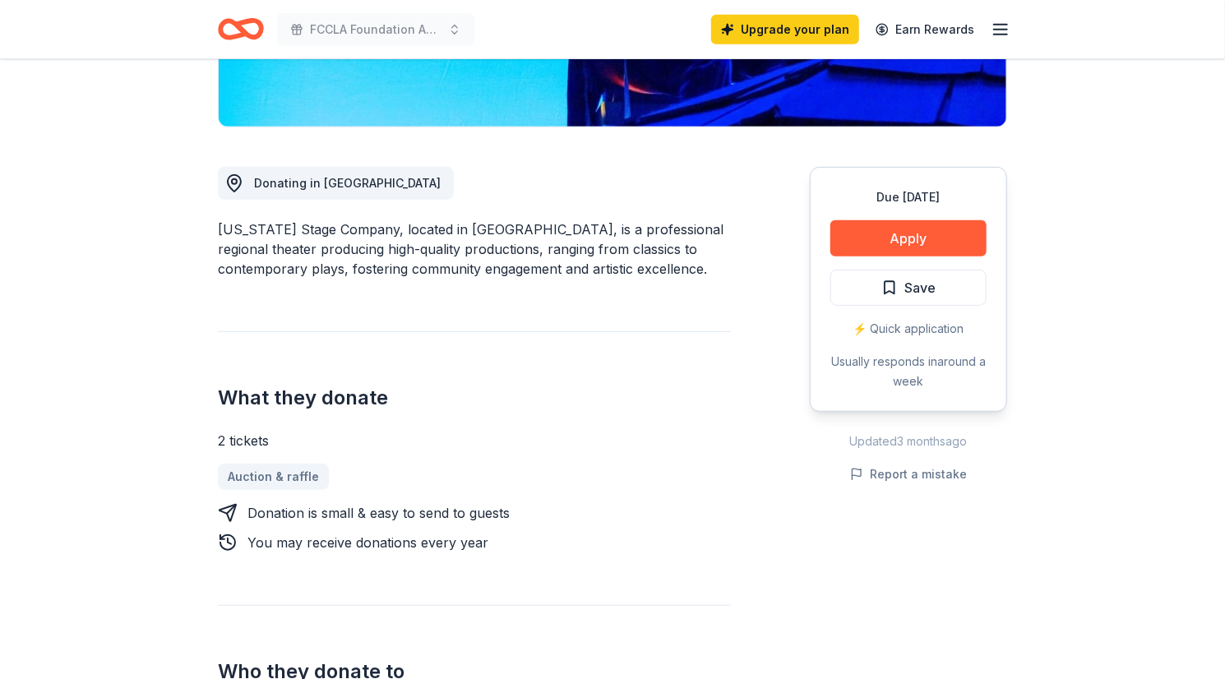
scroll to position [405, 0]
